Goal: Task Accomplishment & Management: Use online tool/utility

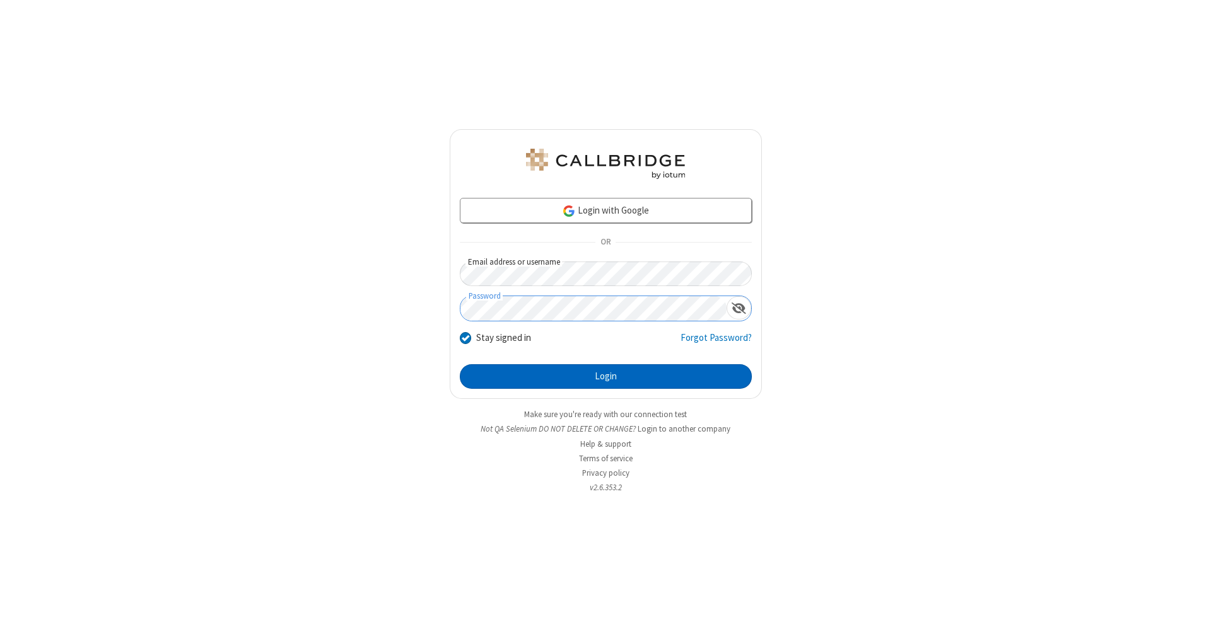
click at [605, 377] on button "Login" at bounding box center [606, 376] width 292 height 25
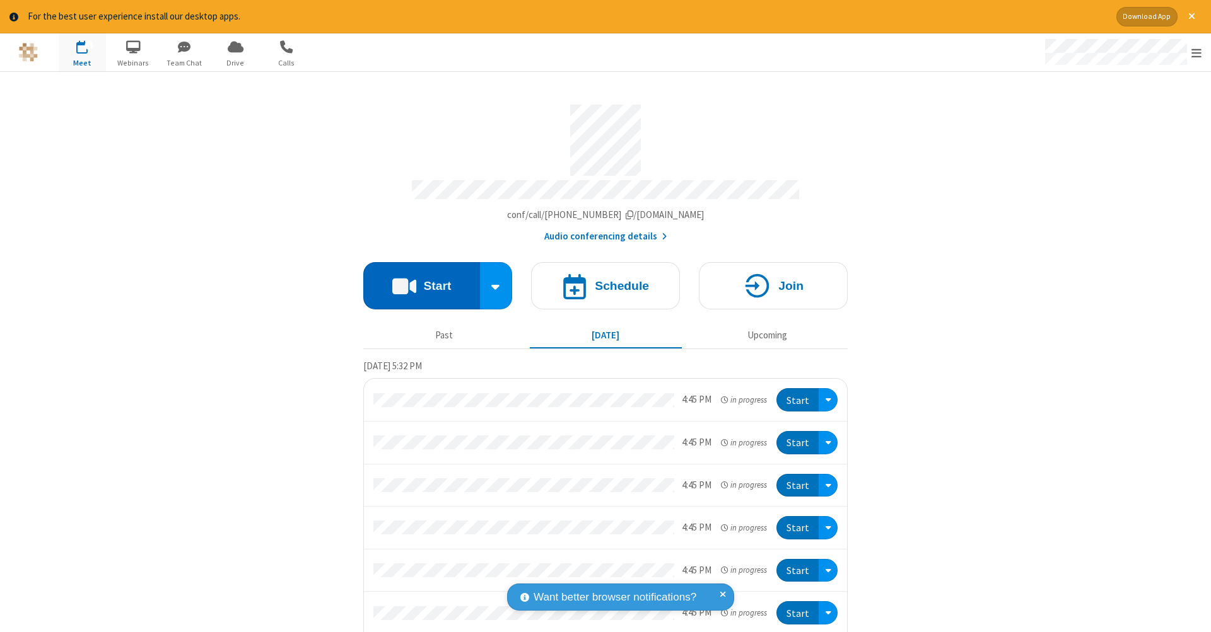
click at [416, 279] on button "Start" at bounding box center [421, 285] width 117 height 47
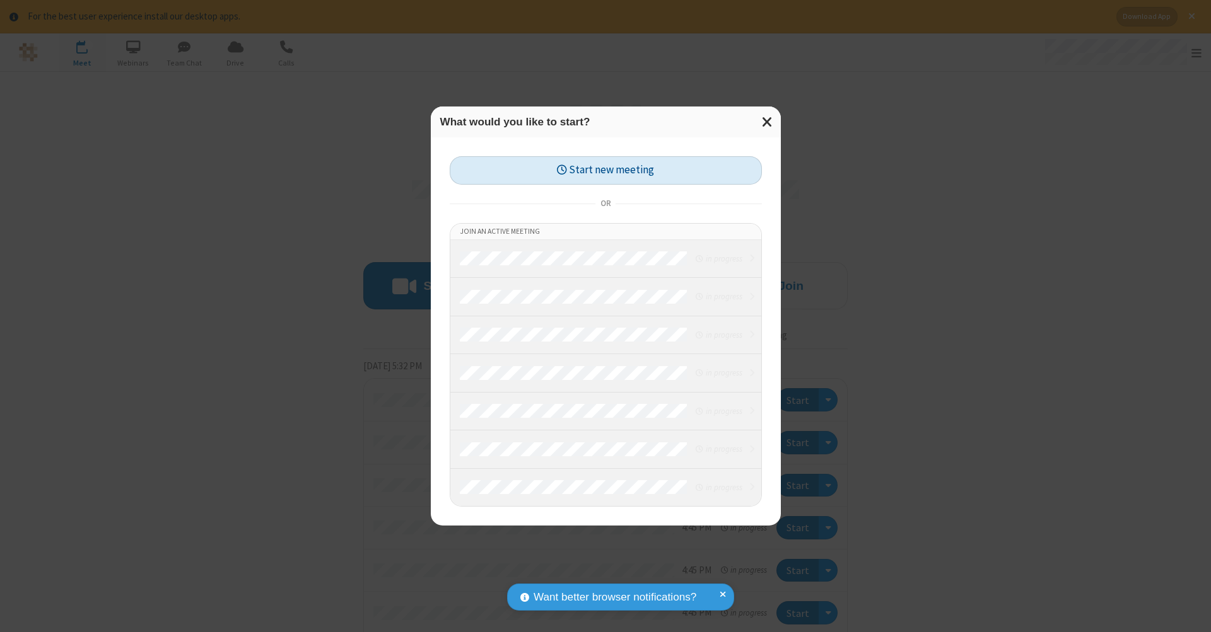
click at [605, 170] on button "Start new meeting" at bounding box center [606, 170] width 312 height 28
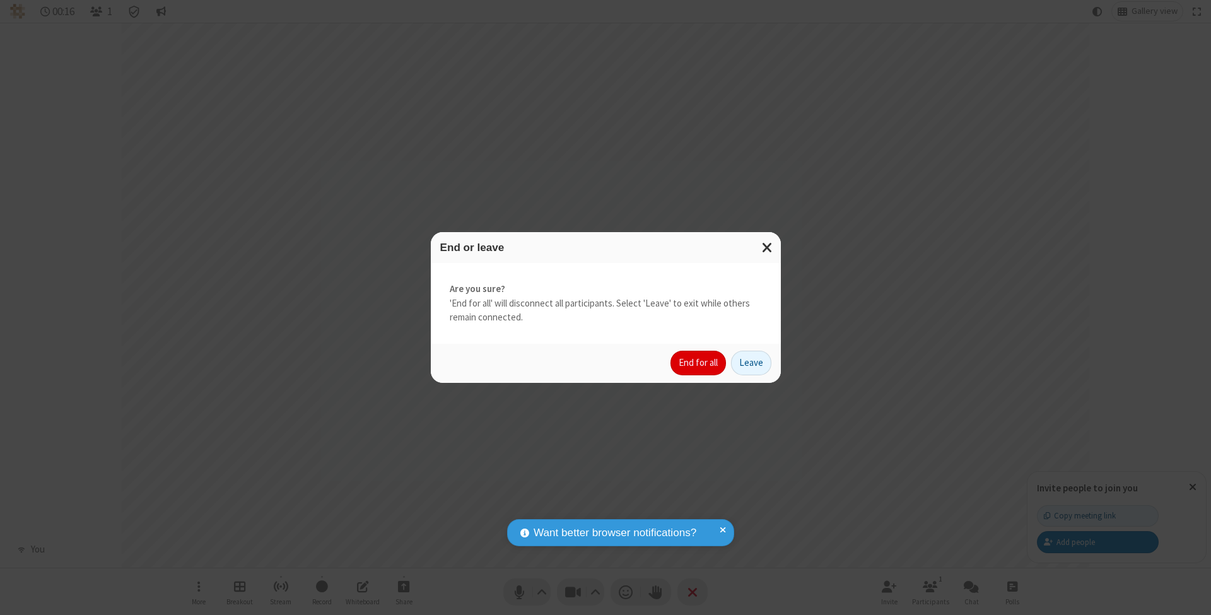
click at [699, 362] on button "End for all" at bounding box center [697, 363] width 55 height 25
